Goal: Find specific page/section: Find specific page/section

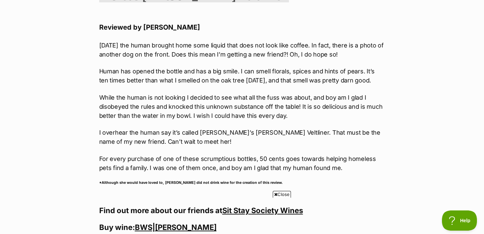
click at [262, 206] on link "Sit Stay Society Wines" at bounding box center [262, 210] width 81 height 9
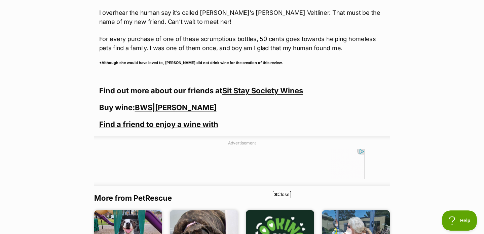
scroll to position [924, 0]
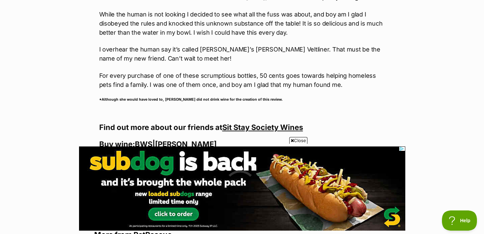
click at [258, 123] on link "Sit Stay Society Wines" at bounding box center [262, 127] width 81 height 9
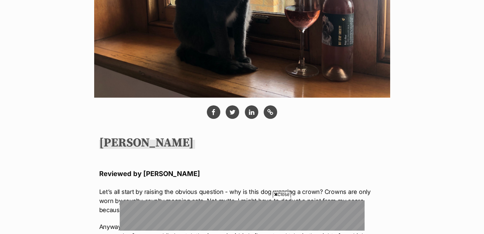
scroll to position [209, 0]
